Goal: Find specific page/section: Find specific page/section

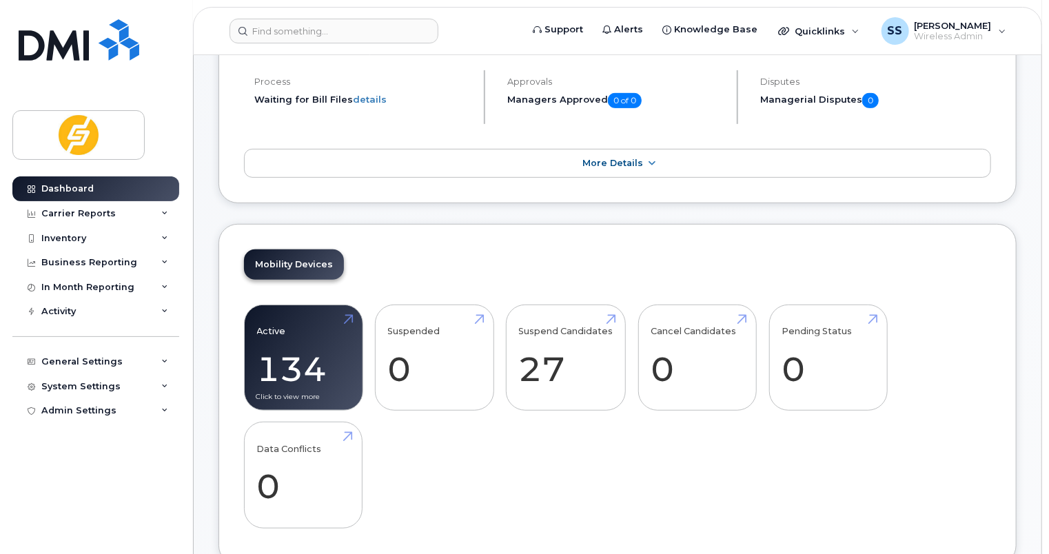
scroll to position [276, 0]
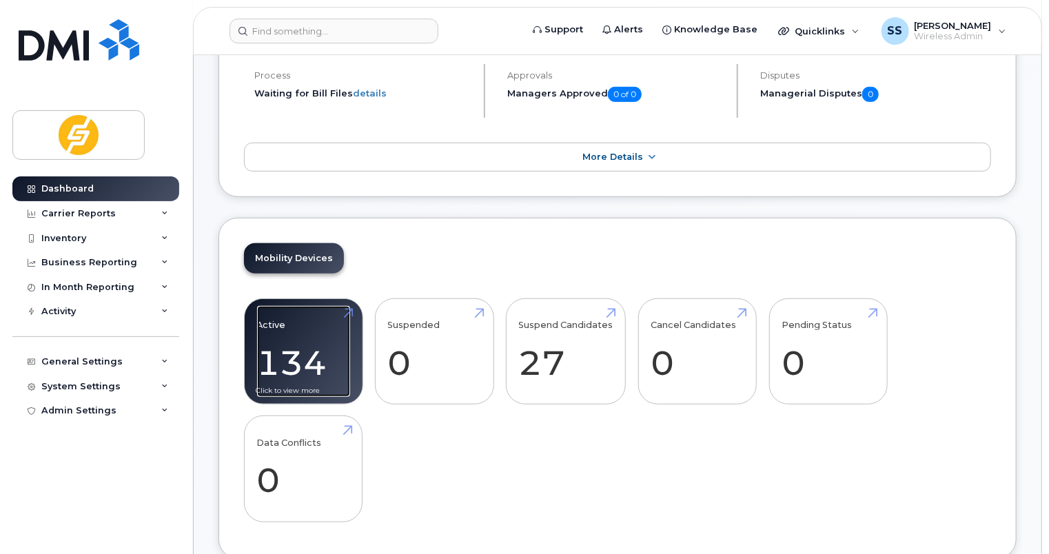
click at [322, 328] on link "Active 134 30%" at bounding box center [303, 351] width 93 height 91
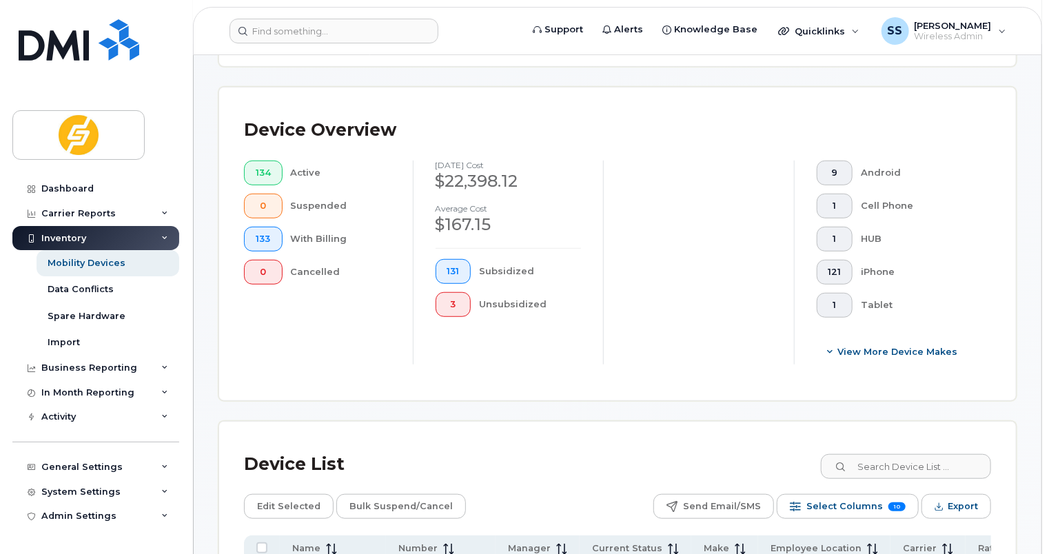
scroll to position [620, 0]
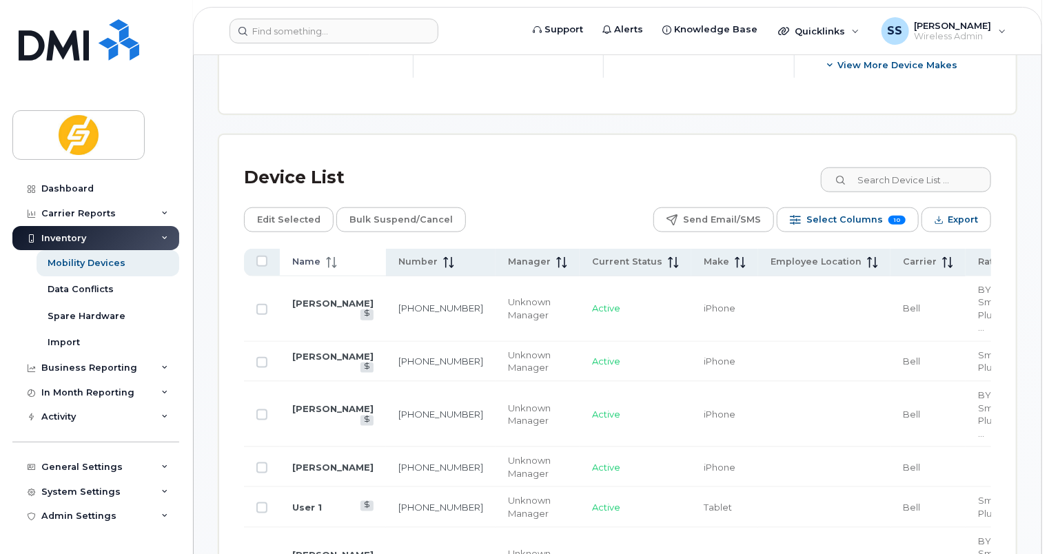
click at [307, 262] on span "Name" at bounding box center [306, 262] width 28 height 12
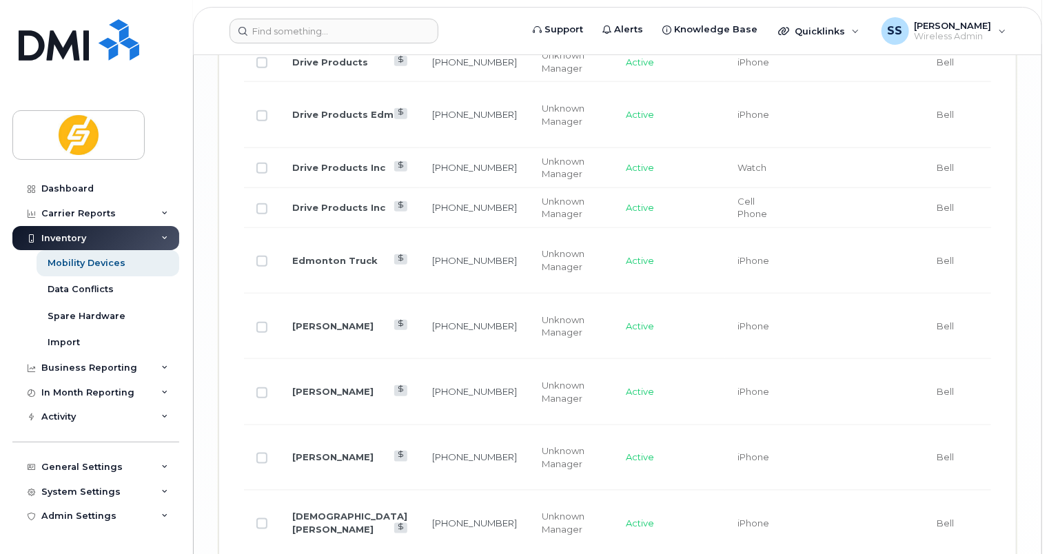
scroll to position [3215, 0]
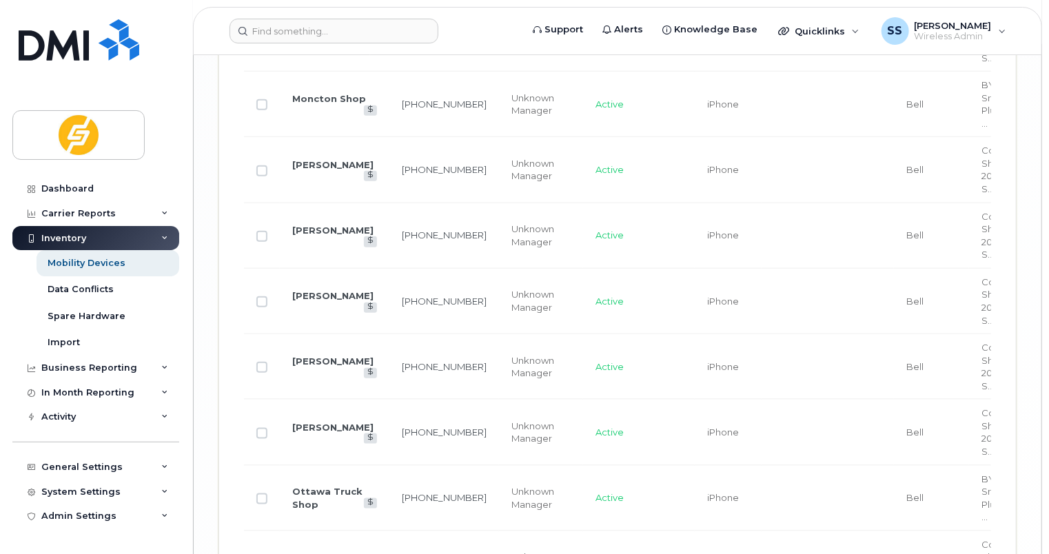
scroll to position [3189, 0]
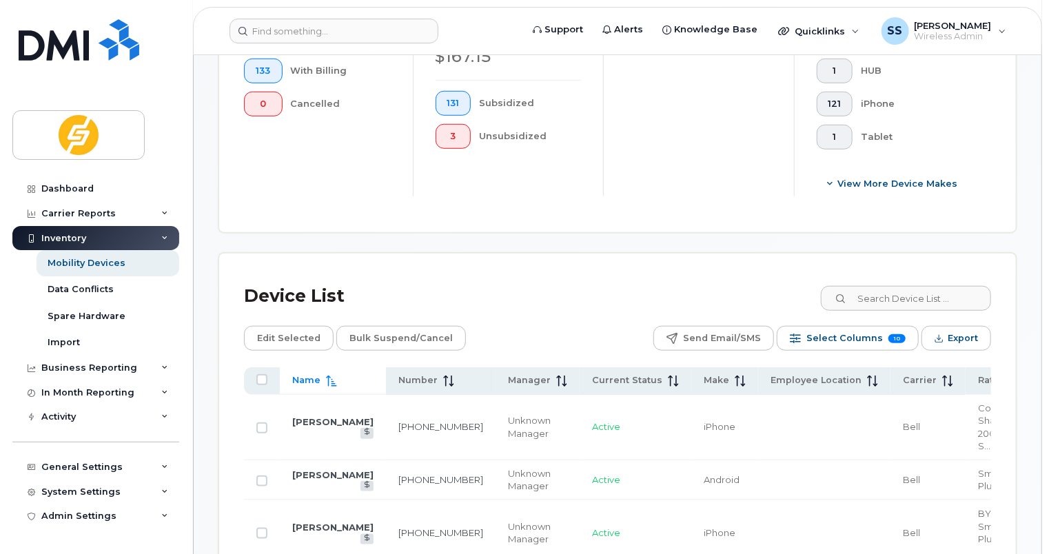
scroll to position [504, 0]
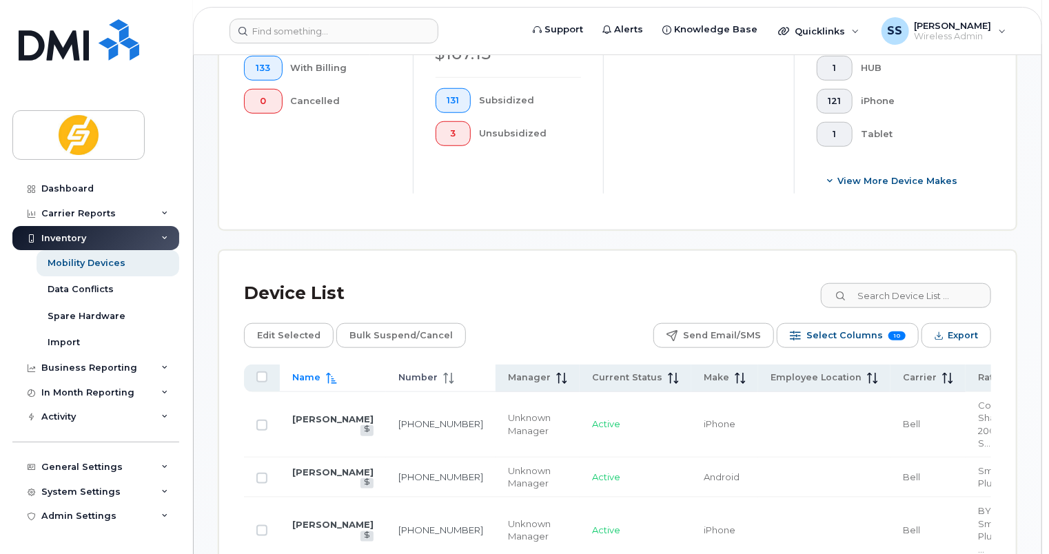
click at [416, 371] on span "Number" at bounding box center [417, 377] width 39 height 12
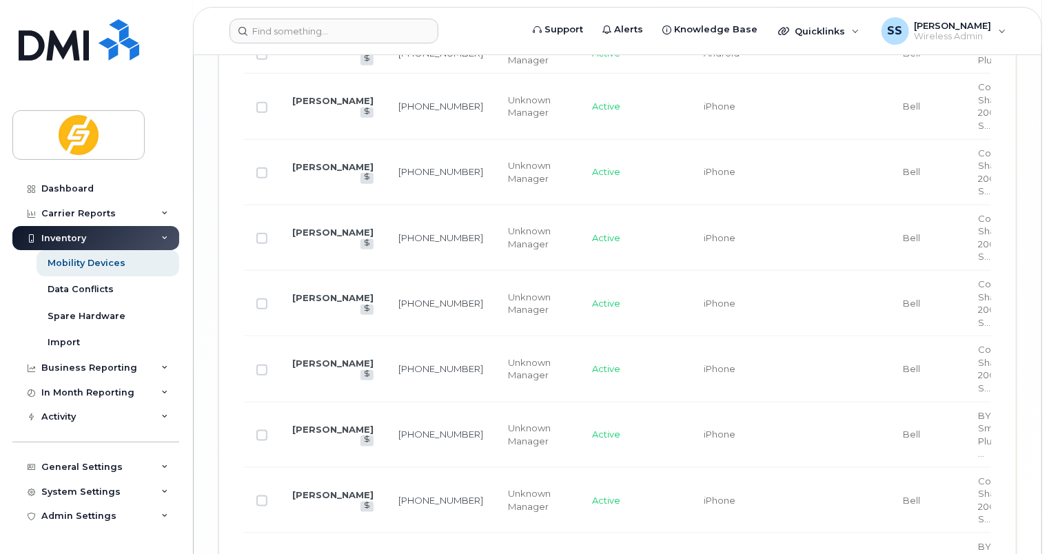
scroll to position [3330, 0]
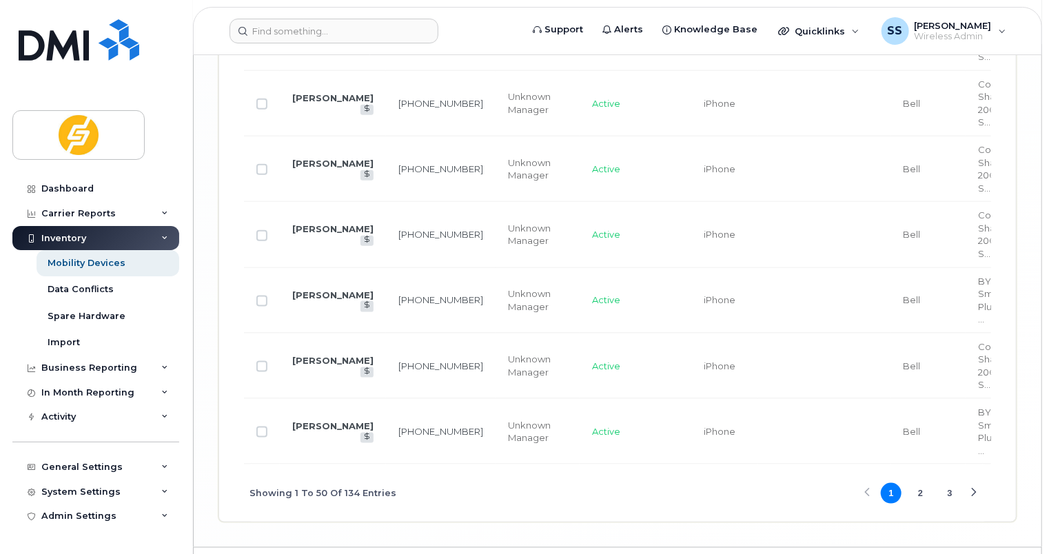
click at [915, 493] on button "2" at bounding box center [920, 493] width 21 height 21
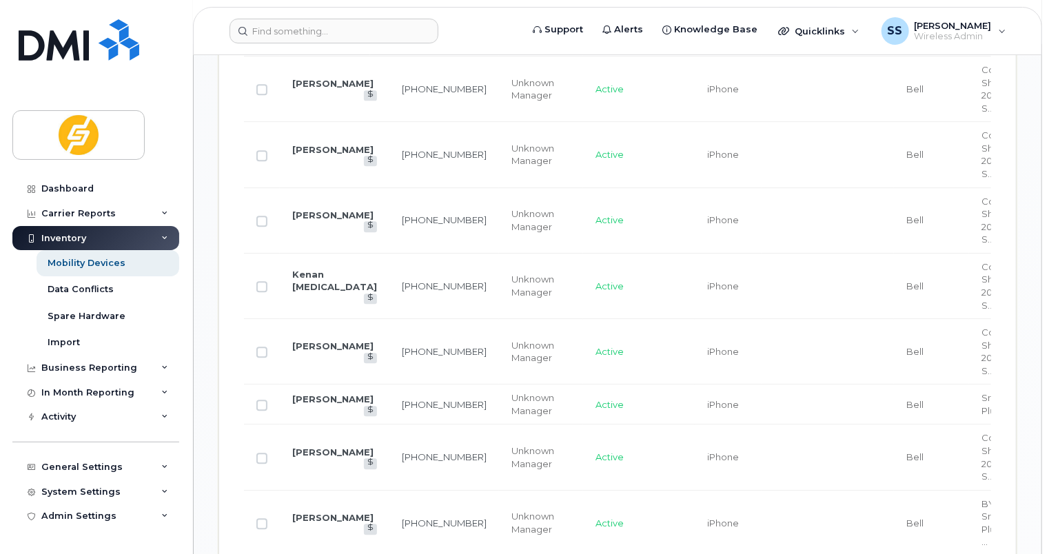
scroll to position [1436, 0]
